Goal: Information Seeking & Learning: Learn about a topic

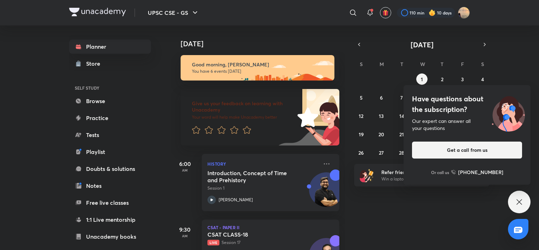
click at [326, 165] on div "History Introduction, Concept of Time and Prehistory Session 1 Abhishek Mishra" at bounding box center [271, 182] width 138 height 57
click at [324, 160] on icon at bounding box center [327, 164] width 8 height 8
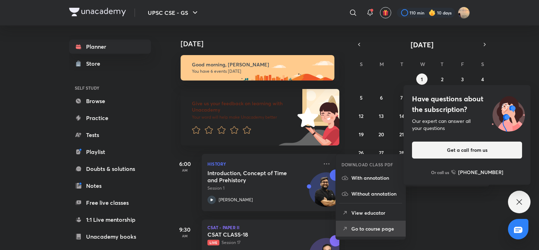
click at [350, 223] on li "Go to course page" at bounding box center [371, 229] width 70 height 16
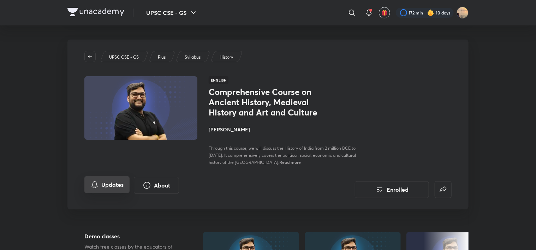
click at [107, 191] on button "Updates" at bounding box center [106, 184] width 45 height 17
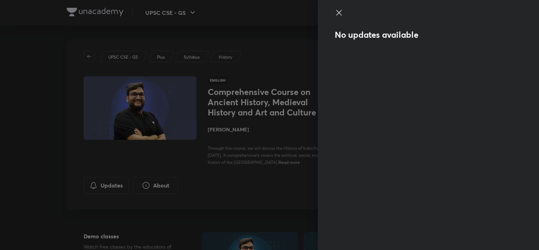
click at [340, 13] on icon at bounding box center [338, 12] width 5 height 5
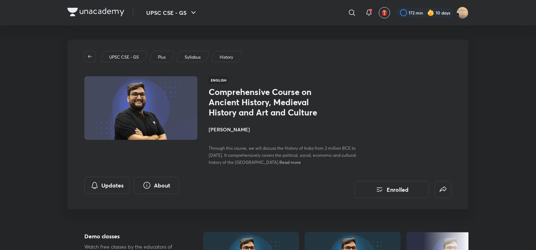
click at [89, 13] on img at bounding box center [95, 12] width 57 height 8
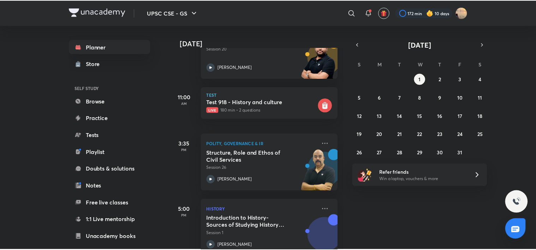
scroll to position [281, 0]
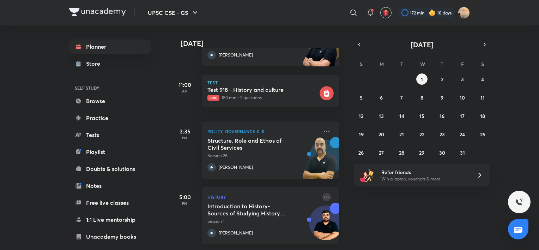
click at [323, 193] on icon at bounding box center [327, 197] width 8 height 8
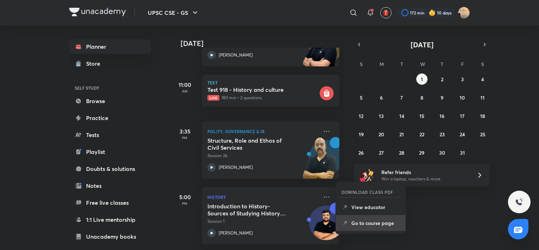
click at [356, 218] on li "Go to course page" at bounding box center [371, 223] width 70 height 16
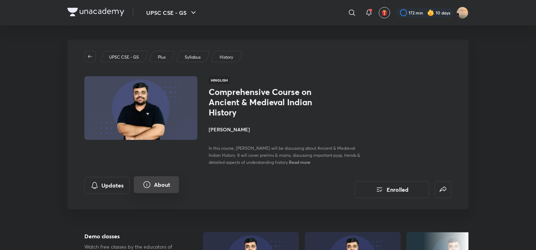
click at [168, 179] on button "About" at bounding box center [156, 184] width 45 height 17
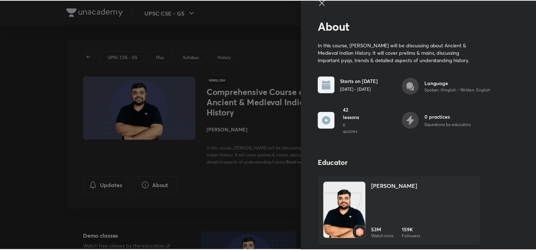
scroll to position [10, 0]
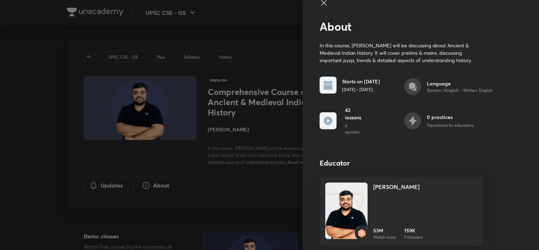
click at [238, 162] on div at bounding box center [269, 125] width 539 height 250
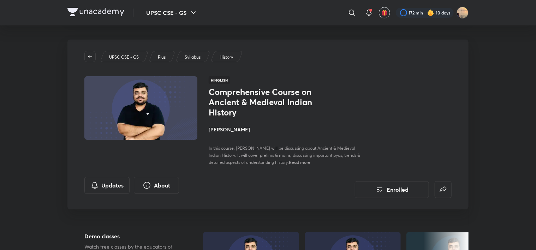
click at [91, 9] on img at bounding box center [95, 12] width 57 height 8
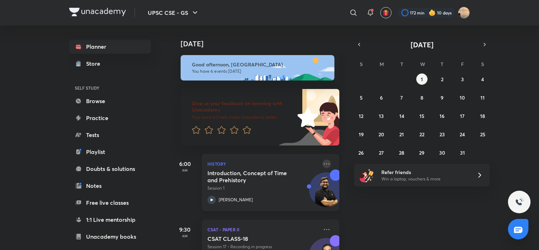
click at [323, 163] on icon at bounding box center [327, 164] width 8 height 8
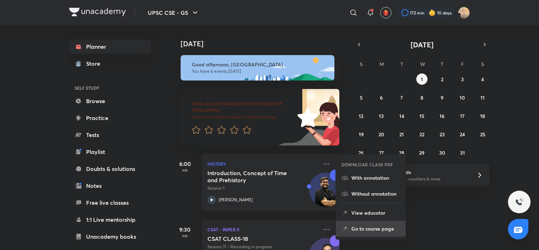
click at [361, 226] on p "Go to course page" at bounding box center [376, 228] width 49 height 7
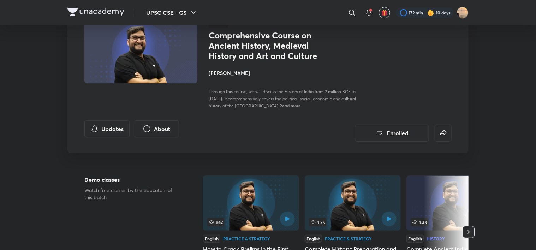
scroll to position [56, 0]
click at [160, 131] on button "About" at bounding box center [156, 128] width 45 height 17
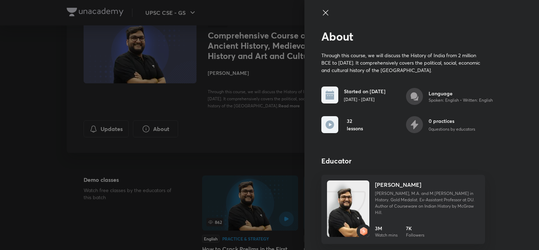
click at [275, 138] on div at bounding box center [269, 125] width 539 height 250
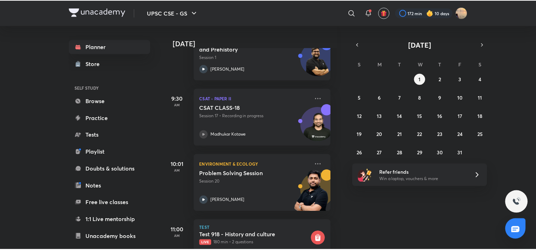
scroll to position [281, 7]
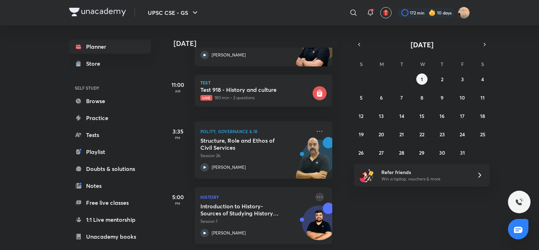
click at [316, 193] on icon at bounding box center [320, 197] width 8 height 8
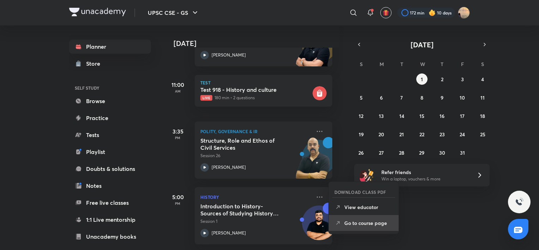
click at [337, 220] on icon at bounding box center [338, 223] width 7 height 7
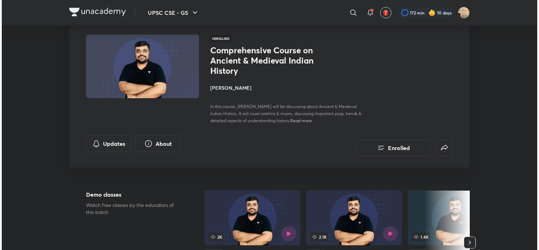
scroll to position [41, 0]
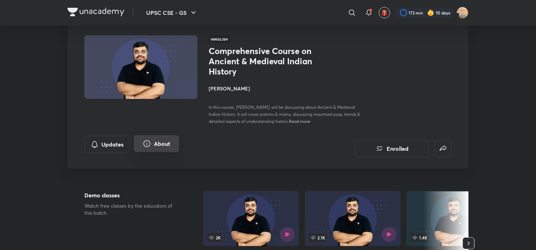
click at [164, 147] on button "About" at bounding box center [156, 143] width 45 height 17
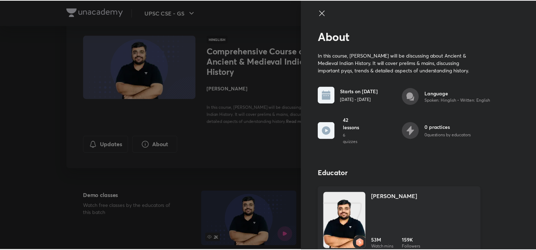
scroll to position [10, 0]
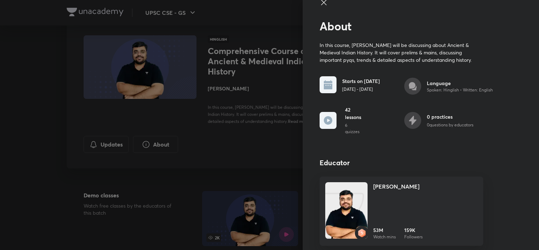
click at [225, 104] on div at bounding box center [269, 125] width 539 height 250
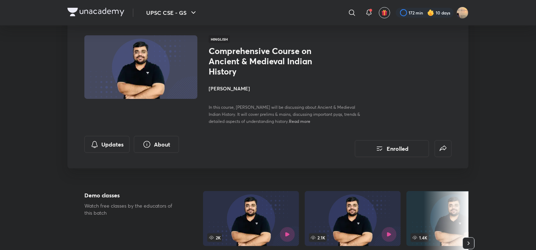
click at [95, 12] on img at bounding box center [95, 12] width 57 height 8
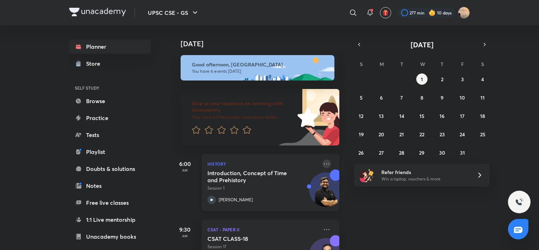
click at [324, 166] on icon at bounding box center [327, 164] width 8 height 8
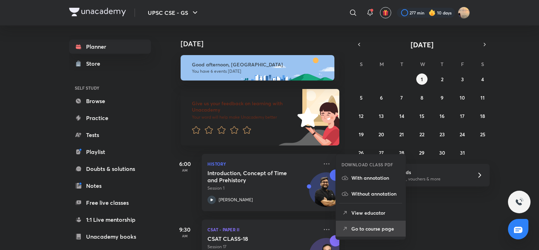
click at [368, 228] on p "Go to course page" at bounding box center [376, 228] width 49 height 7
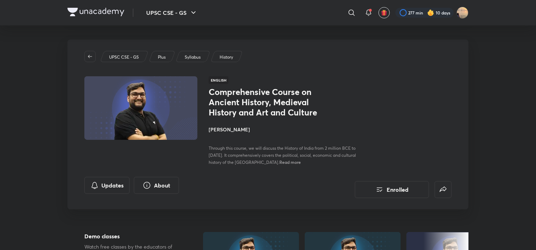
click at [279, 161] on span "Read more" at bounding box center [290, 162] width 22 height 6
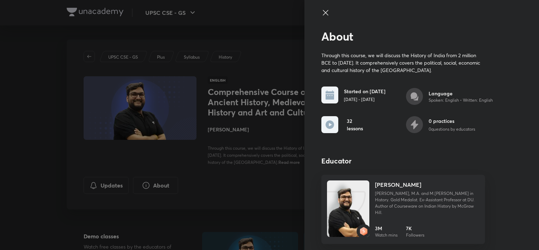
click at [257, 174] on div at bounding box center [269, 125] width 539 height 250
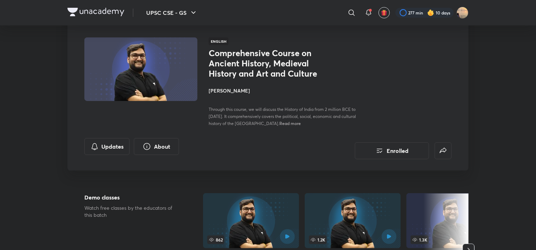
scroll to position [36, 0]
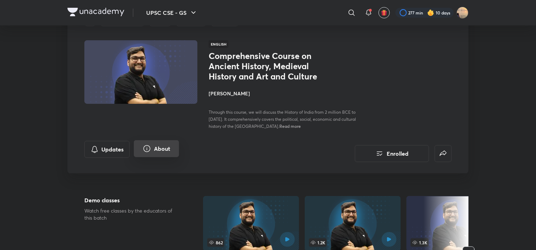
click at [169, 143] on button "About" at bounding box center [156, 148] width 45 height 17
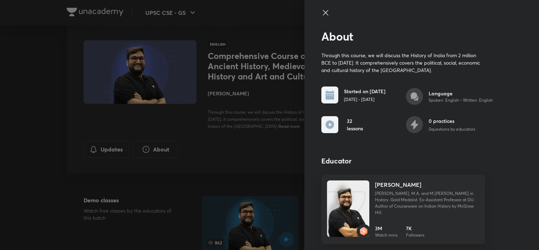
click at [242, 116] on div at bounding box center [269, 125] width 539 height 250
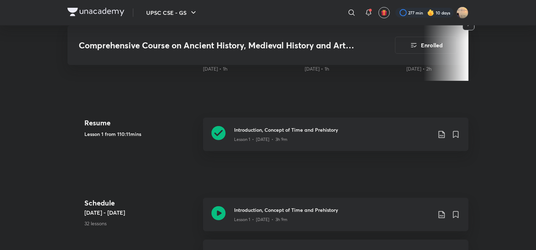
scroll to position [0, 0]
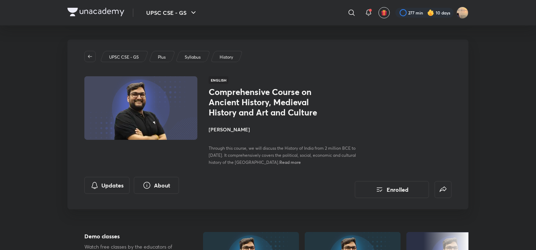
click at [236, 130] on h4 "[PERSON_NAME]" at bounding box center [288, 129] width 158 height 7
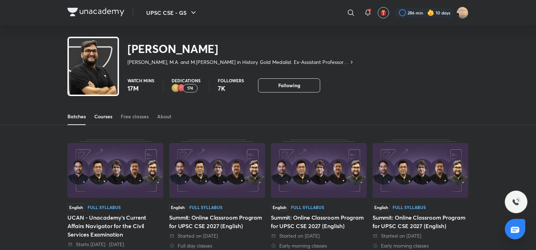
click at [101, 120] on div "Courses" at bounding box center [103, 116] width 18 height 7
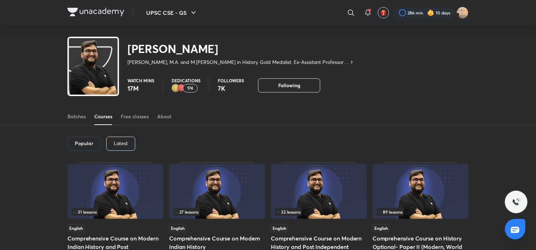
click at [114, 142] on p "Latest" at bounding box center [121, 143] width 14 height 6
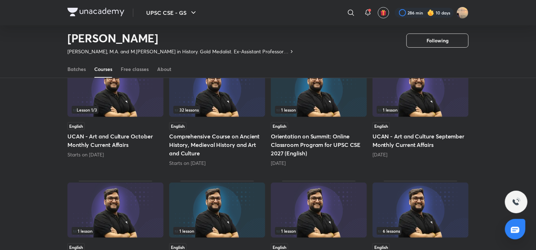
scroll to position [82, 0]
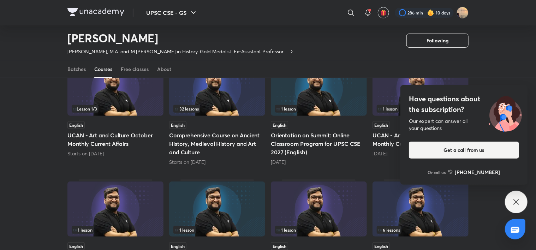
click at [513, 201] on icon at bounding box center [516, 202] width 8 height 8
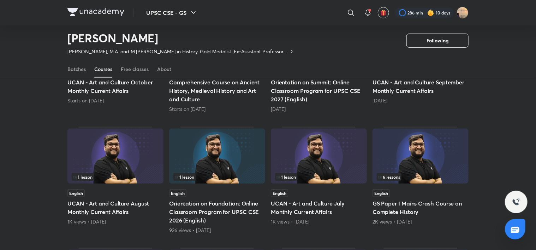
scroll to position [136, 0]
click at [408, 154] on img at bounding box center [420, 155] width 96 height 55
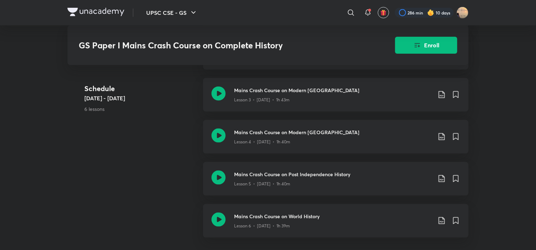
scroll to position [385, 0]
click at [453, 91] on icon at bounding box center [455, 94] width 5 height 6
click at [455, 133] on icon at bounding box center [455, 136] width 5 height 6
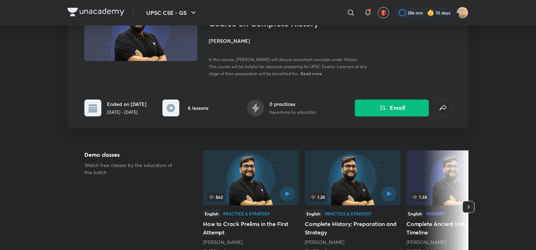
scroll to position [78, 0]
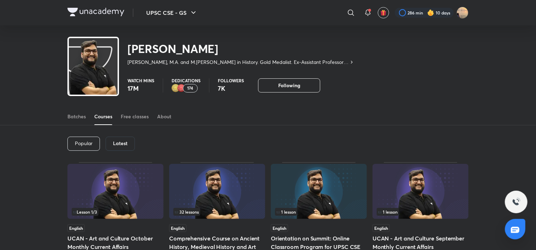
click at [127, 148] on div "Latest" at bounding box center [120, 144] width 29 height 14
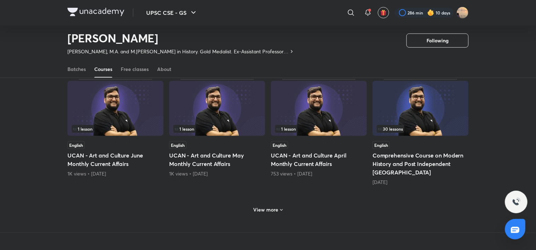
scroll to position [304, 0]
click at [267, 206] on h6 "View more" at bounding box center [265, 209] width 25 height 7
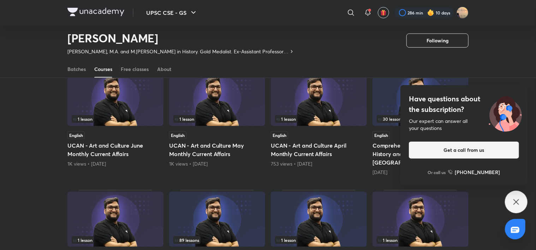
scroll to position [313, 0]
click at [392, 113] on img at bounding box center [420, 98] width 96 height 55
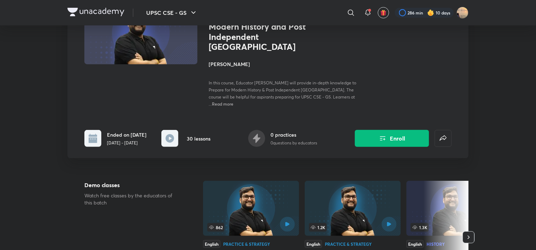
scroll to position [71, 0]
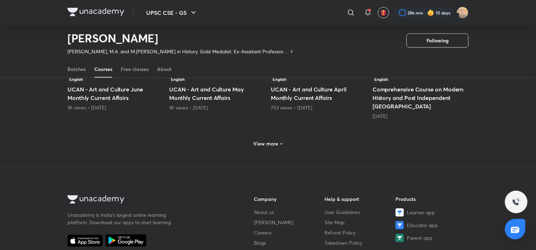
scroll to position [367, 0]
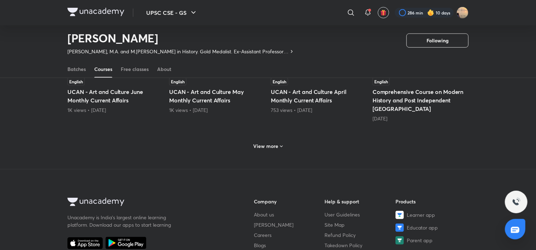
click at [268, 143] on h6 "View more" at bounding box center [265, 146] width 25 height 7
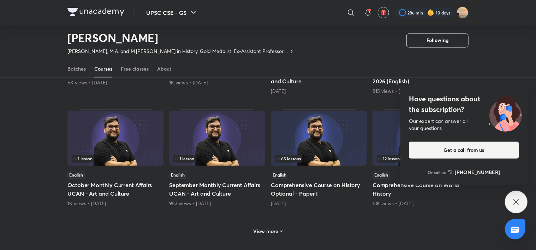
scroll to position [636, 0]
